Goal: Information Seeking & Learning: Learn about a topic

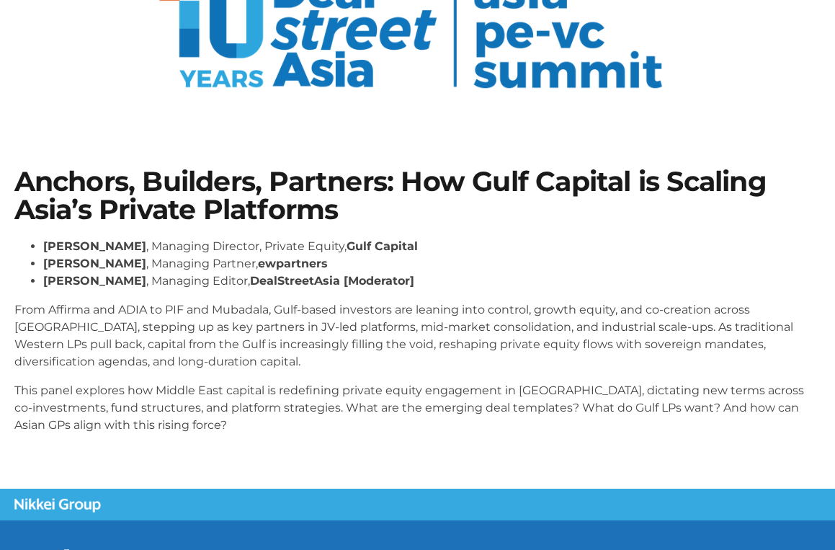
scroll to position [151, 0]
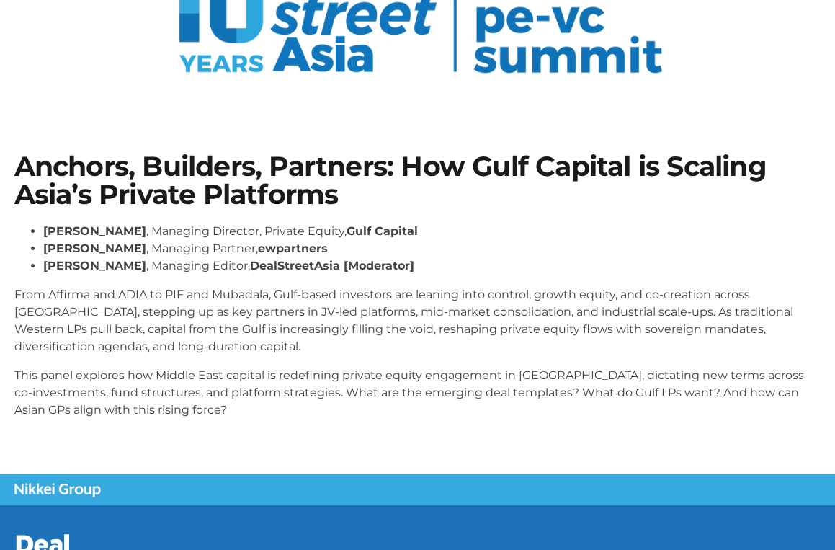
click at [41, 301] on p "From Affirma and ADIA to PIF and Mubadala, Gulf-based investors are leaning int…" at bounding box center [417, 320] width 807 height 69
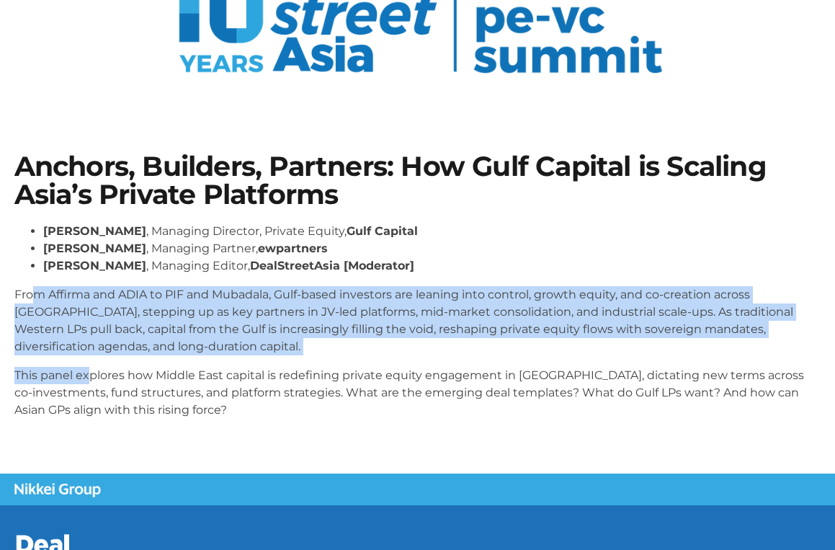
drag, startPoint x: 30, startPoint y: 294, endPoint x: 85, endPoint y: 369, distance: 93.8
click at [85, 369] on div "[PERSON_NAME] , Managing Director, Private Equity, Gulf Capital [PERSON_NAME] ,…" at bounding box center [417, 321] width 807 height 196
click at [85, 369] on p "This panel explores how Middle East capital is redefining private equity engage…" at bounding box center [417, 393] width 807 height 52
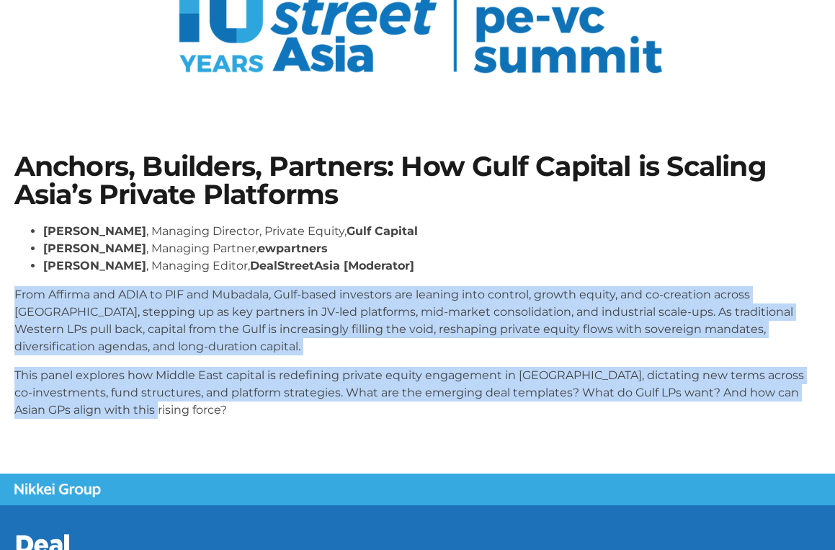
drag, startPoint x: 15, startPoint y: 292, endPoint x: 233, endPoint y: 466, distance: 278.3
click at [233, 466] on section "Anchors, Builders, Partners: How Gulf Capital is Scaling Asia’s Private Platfor…" at bounding box center [417, 291] width 835 height 364
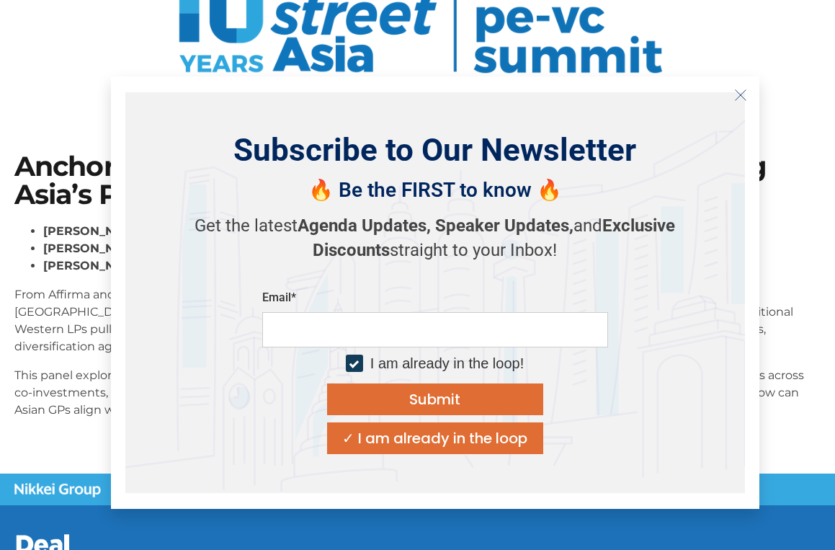
click at [743, 94] on icon "Close" at bounding box center [740, 95] width 13 height 13
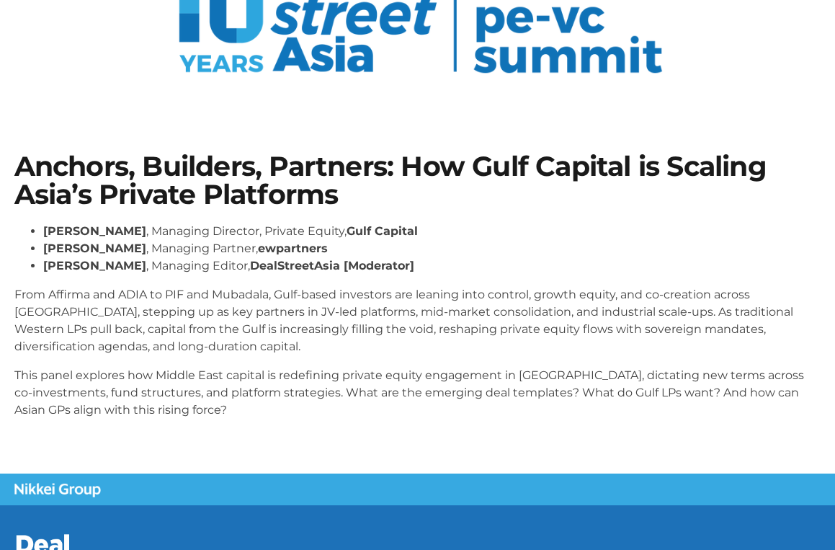
click at [132, 303] on p "From Affirma and ADIA to PIF and Mubadala, Gulf-based investors are leaning int…" at bounding box center [417, 320] width 807 height 69
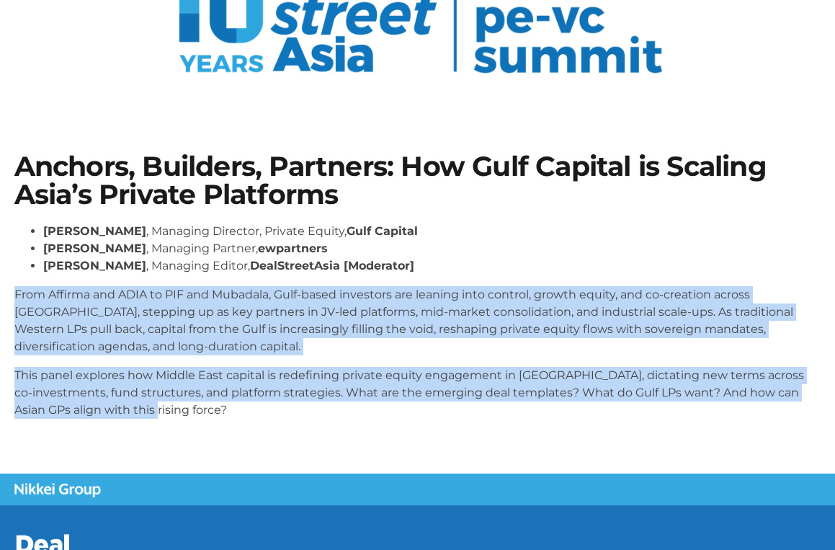
drag, startPoint x: 13, startPoint y: 292, endPoint x: 178, endPoint y: 445, distance: 225.2
click at [178, 445] on section "Anchors, Builders, Partners: How Gulf Capital is Scaling Asia’s Private Platfor…" at bounding box center [417, 291] width 835 height 364
copy div "From Affirma and ADIA to PIF and Mubadala, Gulf-based investors are leaning int…"
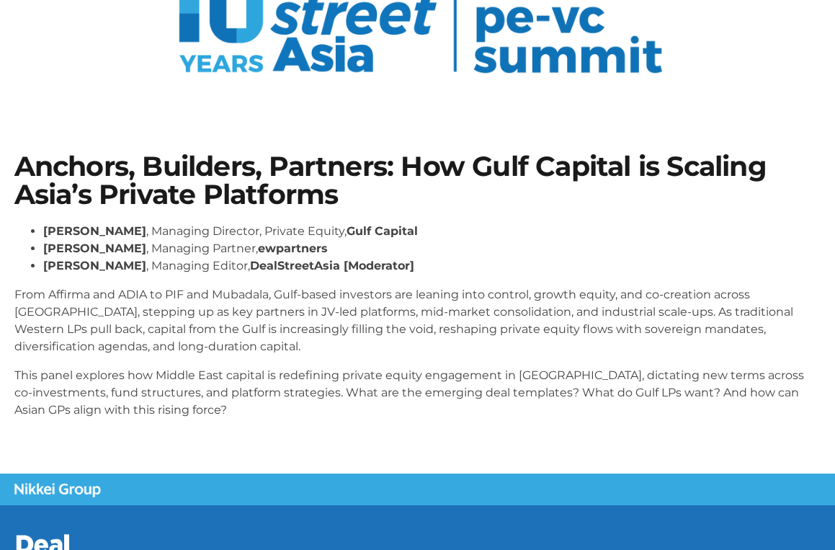
click at [59, 280] on div "[PERSON_NAME] , Managing Director, Private Equity, Gulf Capital [PERSON_NAME] ,…" at bounding box center [417, 321] width 807 height 196
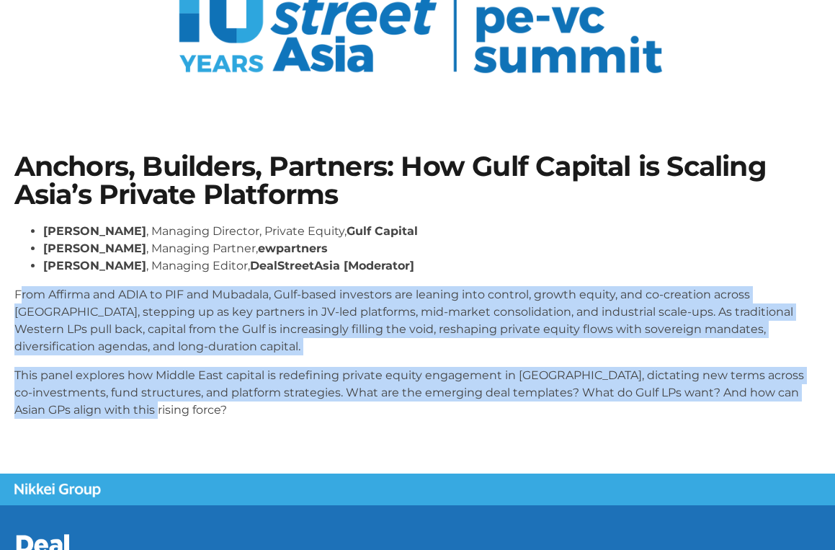
drag, startPoint x: 19, startPoint y: 294, endPoint x: 169, endPoint y: 407, distance: 187.7
click at [169, 407] on div "[PERSON_NAME] , Managing Director, Private Equity, Gulf Capital [PERSON_NAME] ,…" at bounding box center [417, 321] width 807 height 196
click at [169, 407] on p "This panel explores how Middle East capital is redefining private equity engage…" at bounding box center [417, 393] width 807 height 52
drag, startPoint x: 145, startPoint y: 406, endPoint x: 11, endPoint y: 298, distance: 172.1
click at [11, 298] on div "Anchors, Builders, Partners: How Gulf Capital is Scaling Asia’s Private Platfor…" at bounding box center [417, 291] width 821 height 292
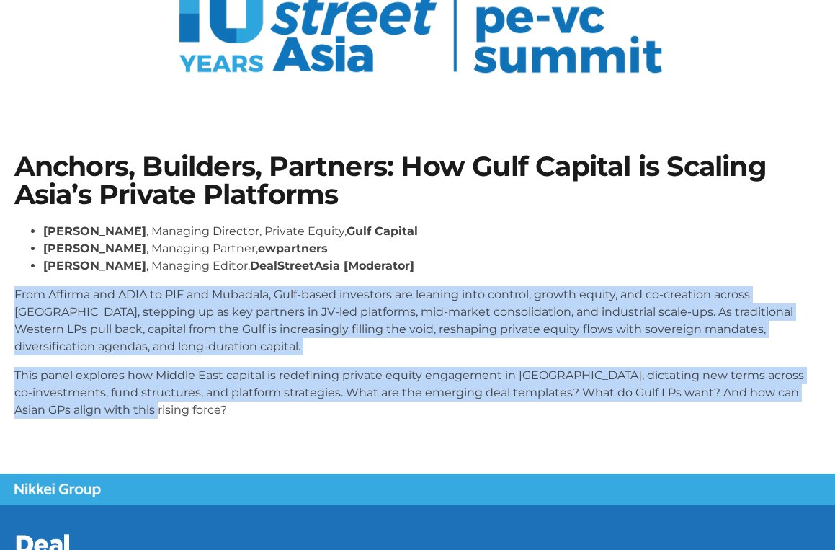
copy div "From Affirma and ADIA to PIF and Mubadala, Gulf-based investors are leaning int…"
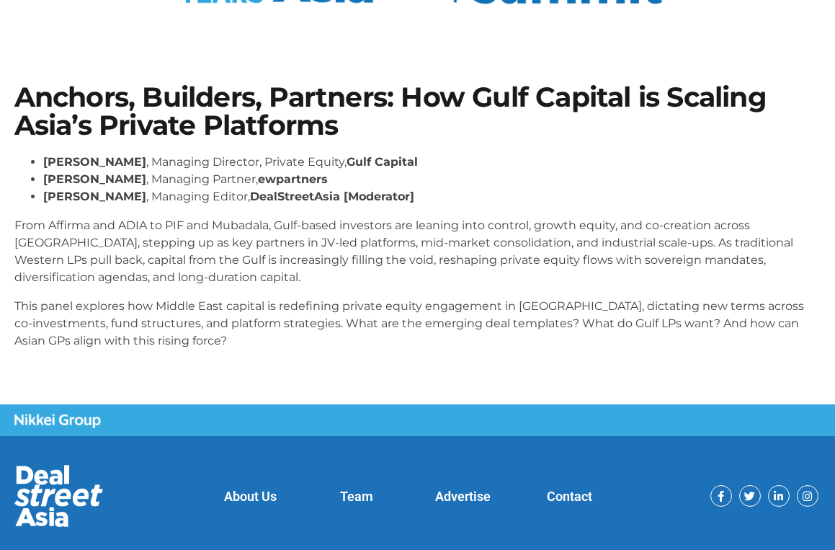
scroll to position [251, 0]
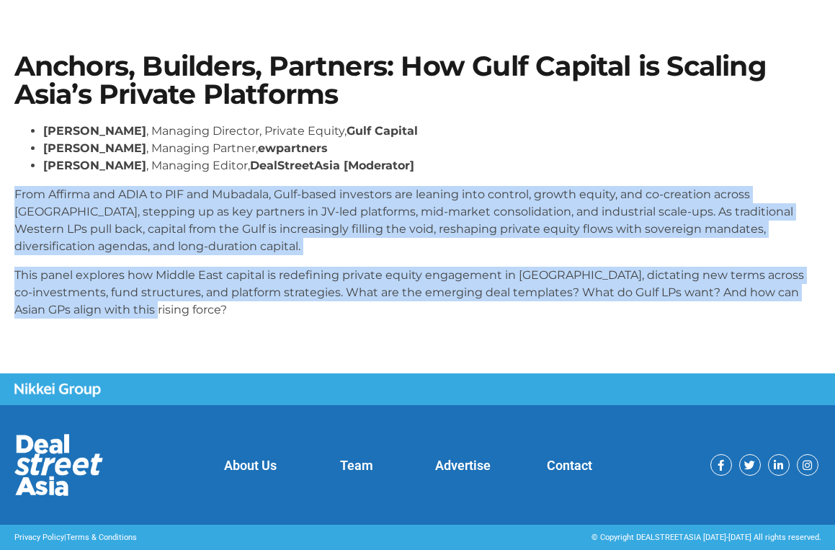
drag, startPoint x: 14, startPoint y: 192, endPoint x: 141, endPoint y: 310, distance: 172.8
click at [142, 310] on div "[PERSON_NAME] , Managing Director, Private Equity, Gulf Capital [PERSON_NAME] ,…" at bounding box center [417, 220] width 807 height 196
copy div "From Affirma and ADIA to PIF and Mubadala, Gulf-based investors are leaning int…"
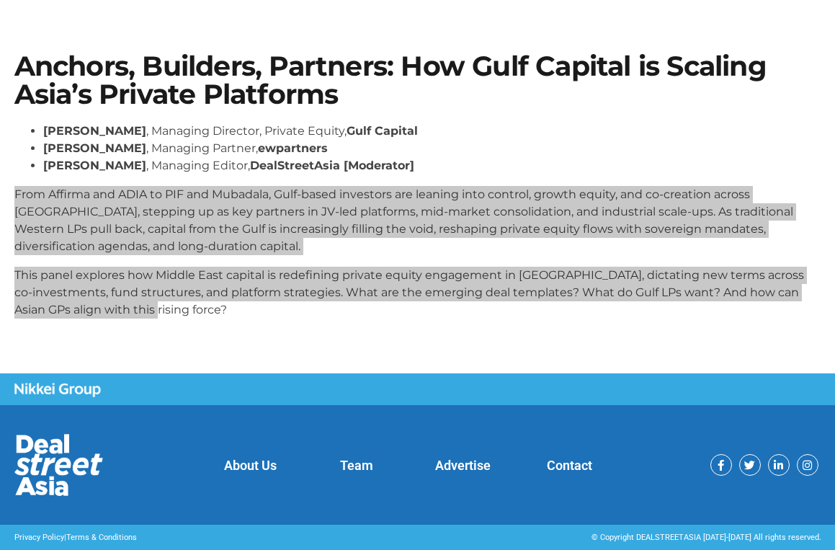
drag, startPoint x: 822, startPoint y: 415, endPoint x: 673, endPoint y: 299, distance: 188.9
click at [673, 299] on p "This panel explores how Middle East capital is redefining private equity engage…" at bounding box center [417, 292] width 807 height 52
